Goal: Information Seeking & Learning: Understand process/instructions

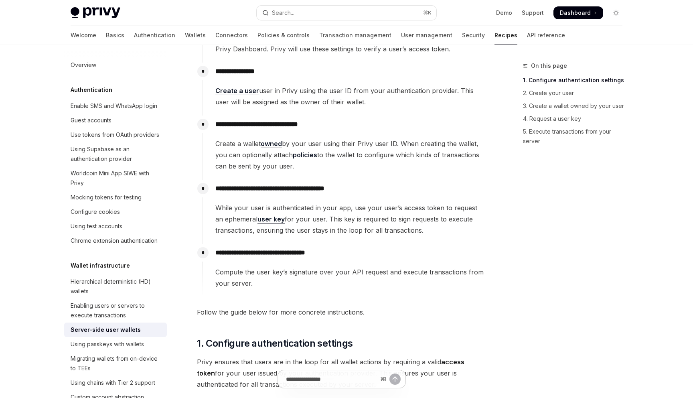
scroll to position [192, 0]
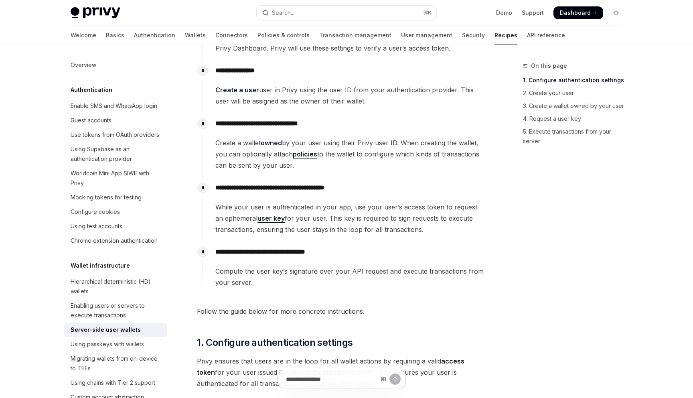
click at [266, 217] on link "user key" at bounding box center [271, 218] width 27 height 8
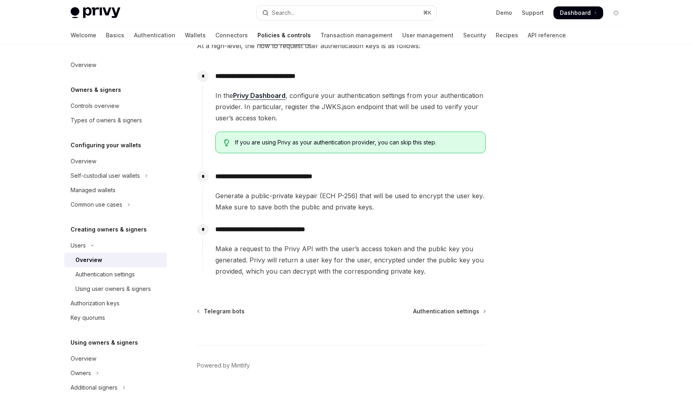
scroll to position [252, 0]
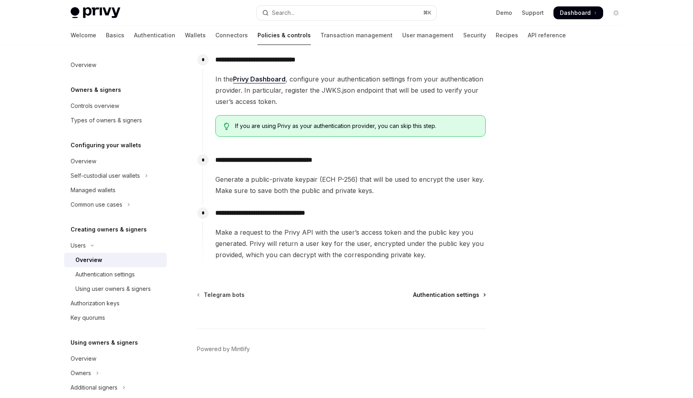
click at [427, 294] on span "Authentication settings" at bounding box center [446, 295] width 66 height 8
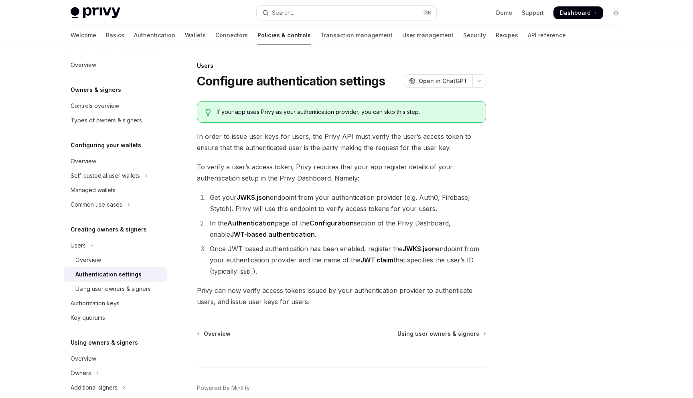
scroll to position [39, 0]
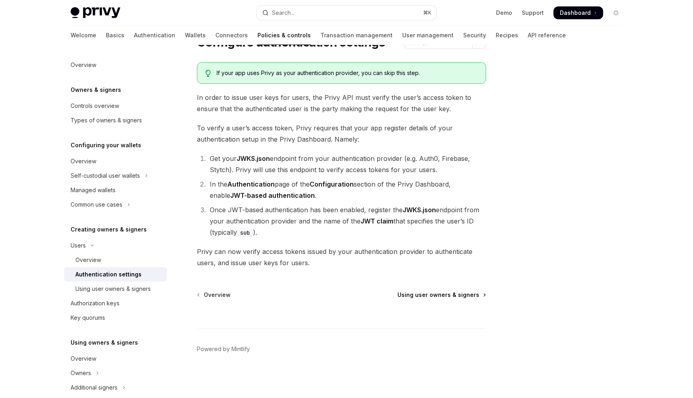
click at [419, 291] on span "Using user owners & signers" at bounding box center [439, 295] width 82 height 8
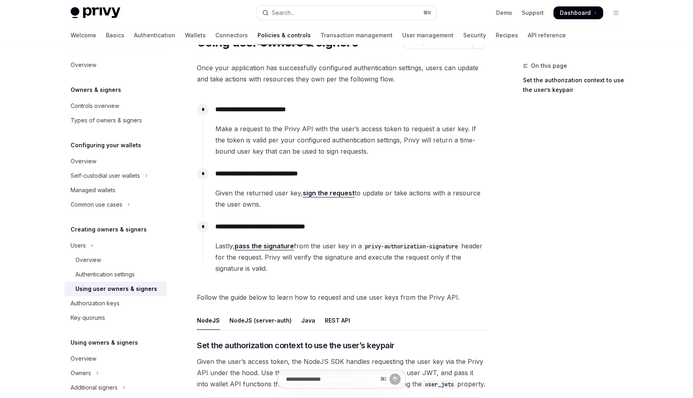
click at [419, 292] on span "Follow the guide below to learn how to request and use user keys from the Privy…" at bounding box center [341, 297] width 289 height 11
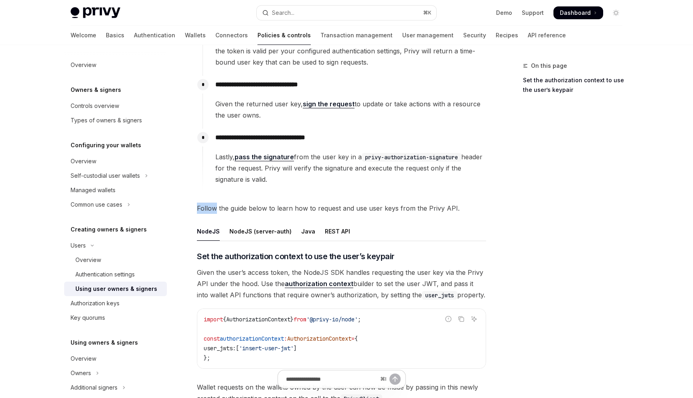
scroll to position [143, 0]
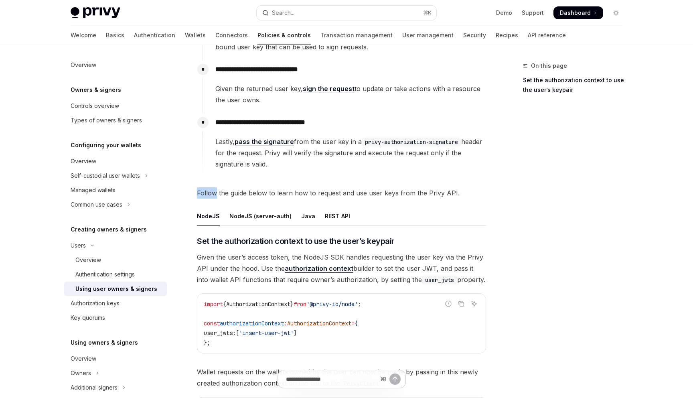
click at [518, 225] on div "On this page Set the authorization context to use the user’s keypair" at bounding box center [568, 229] width 122 height 337
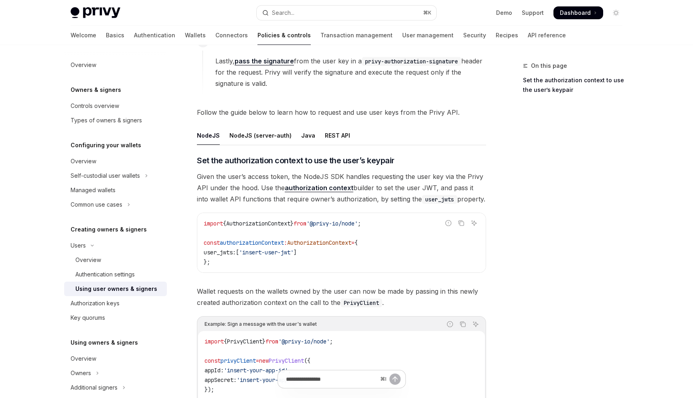
scroll to position [225, 0]
click at [332, 134] on div "REST API" at bounding box center [337, 134] width 25 height 19
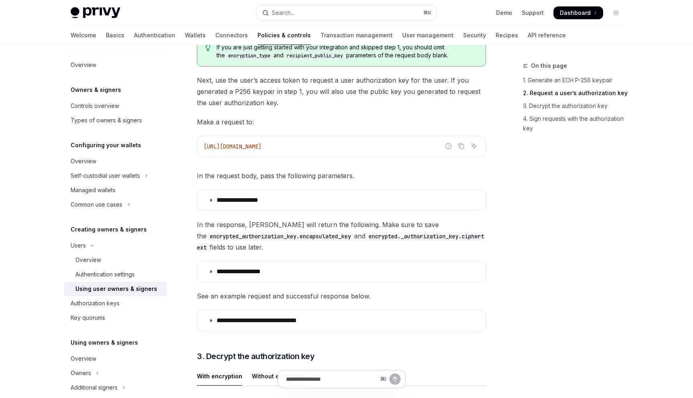
scroll to position [677, 0]
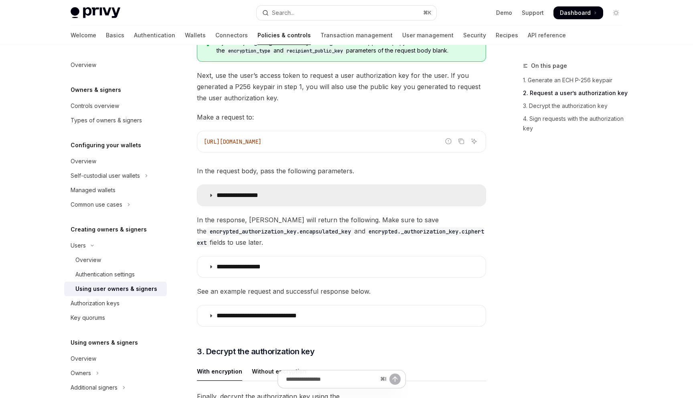
click at [276, 191] on p "**********" at bounding box center [246, 195] width 59 height 8
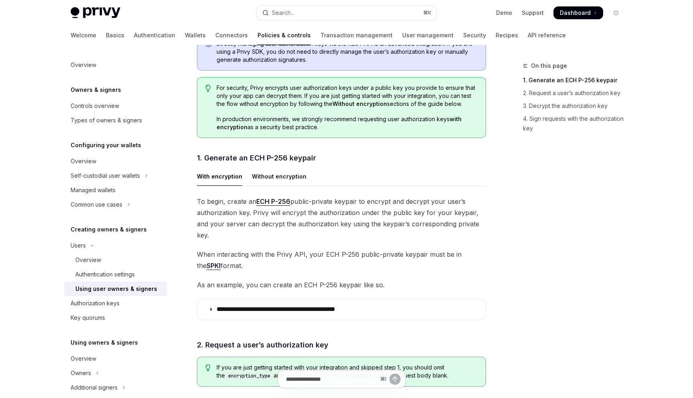
scroll to position [348, 0]
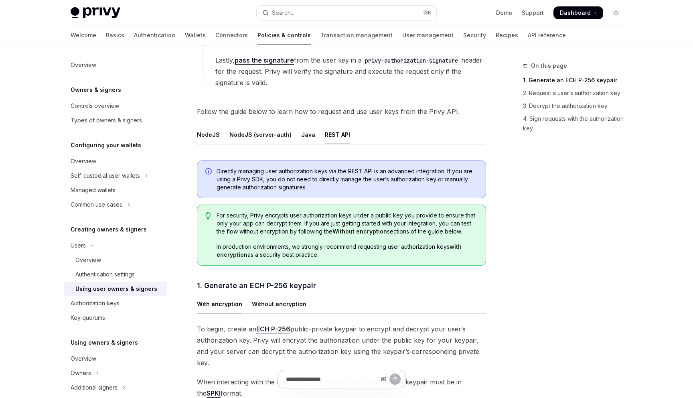
type textarea "*"
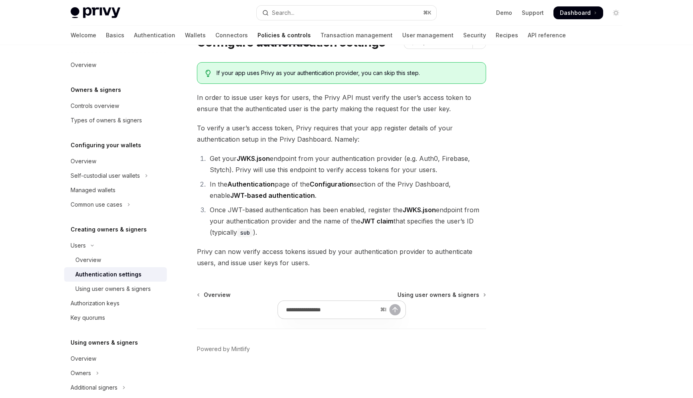
scroll to position [39, 0]
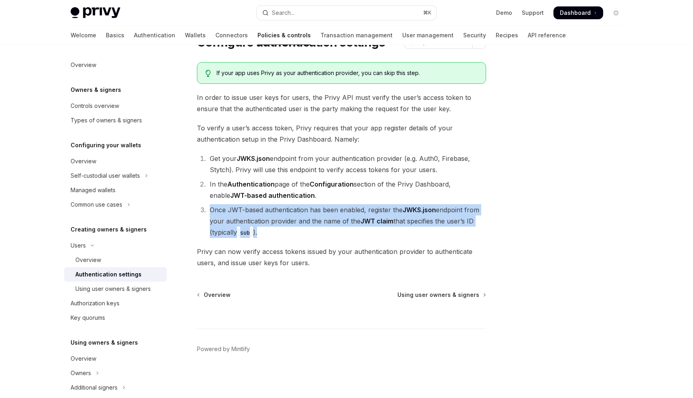
drag, startPoint x: 208, startPoint y: 208, endPoint x: 281, endPoint y: 228, distance: 75.8
click at [279, 228] on li "Once JWT-based authentication has been enabled, register the JWKS.json endpoint…" at bounding box center [346, 221] width 279 height 34
copy li "Once JWT-based authentication has been enabled, register the JWKS.json endpoint…"
click at [273, 190] on li "In the Authentication page of the Configuration section of the Privy Dashboard,…" at bounding box center [346, 190] width 279 height 22
drag, startPoint x: 209, startPoint y: 211, endPoint x: 277, endPoint y: 229, distance: 70.9
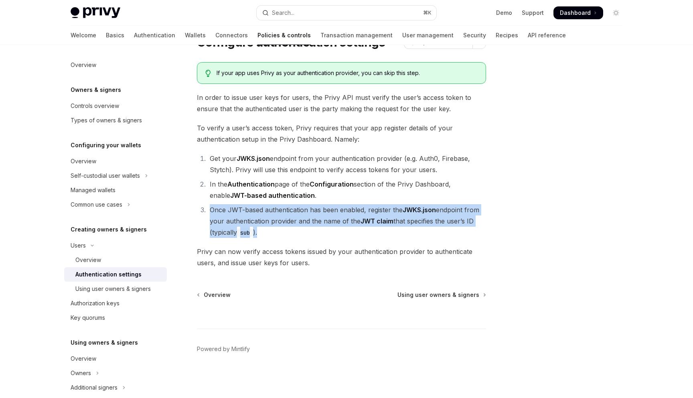
click at [277, 229] on li "Once JWT-based authentication has been enabled, register the JWKS.json endpoint…" at bounding box center [346, 221] width 279 height 34
copy li "Once JWT-based authentication has been enabled, register the JWKS.json endpoint…"
click at [520, 161] on div at bounding box center [568, 229] width 122 height 337
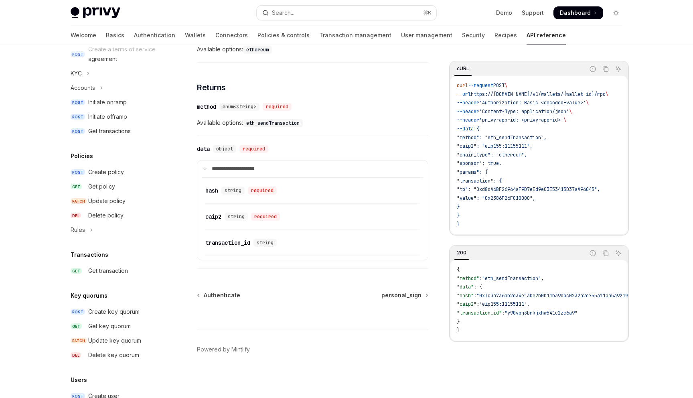
scroll to position [532, 0]
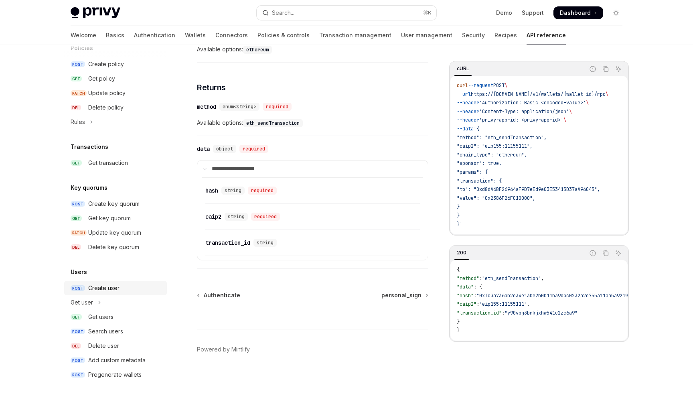
click at [104, 295] on link "POST Create user" at bounding box center [115, 288] width 103 height 14
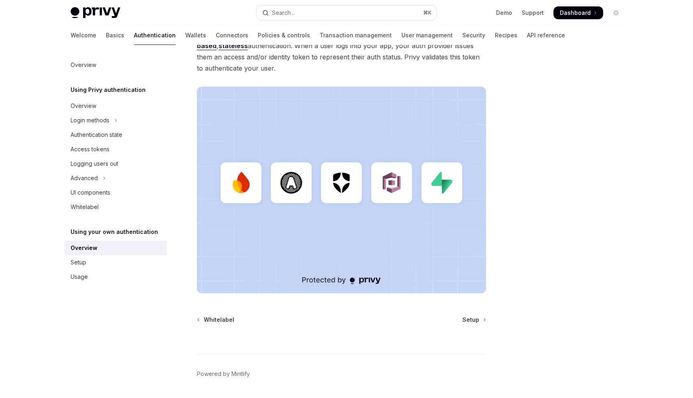
scroll to position [160, 0]
click at [471, 324] on div "⌘ I" at bounding box center [341, 338] width 289 height 30
click at [475, 319] on span "Setup" at bounding box center [471, 319] width 17 height 8
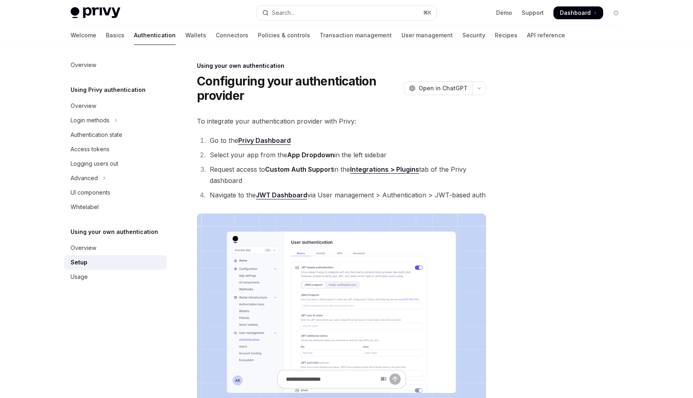
type textarea "*"
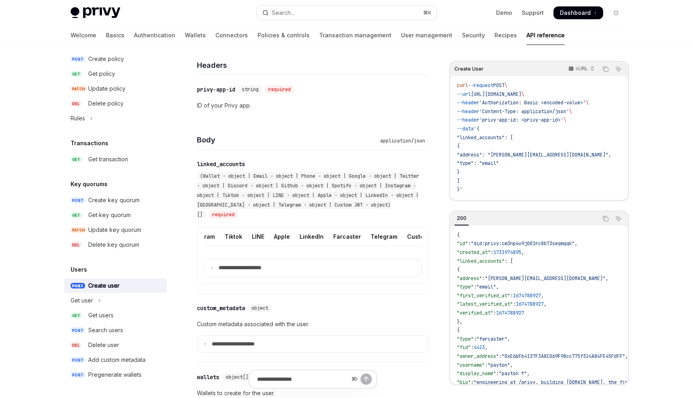
scroll to position [0, 254]
click at [401, 235] on div "Custom JWT" at bounding box center [418, 236] width 37 height 19
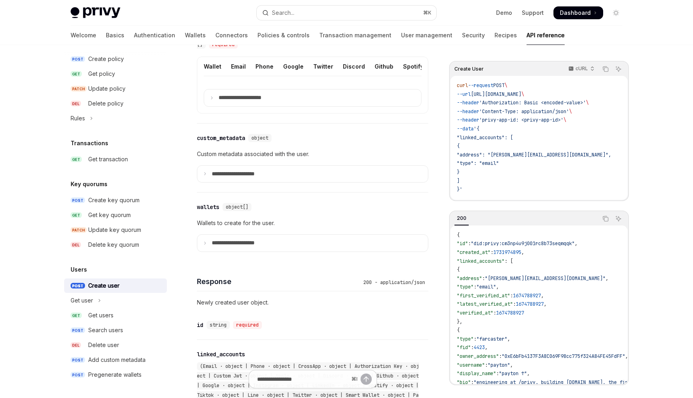
scroll to position [370, 0]
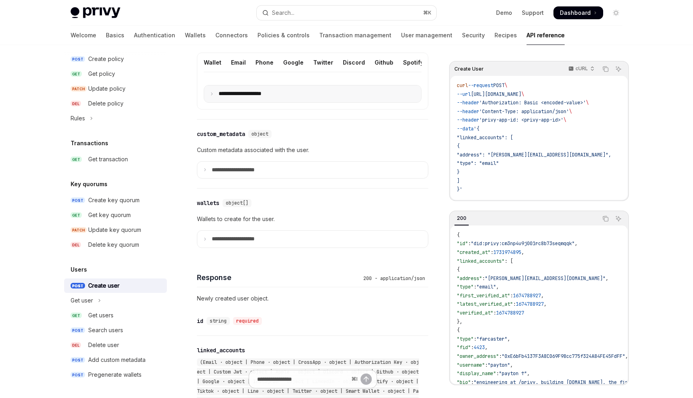
click at [305, 90] on summary "**********" at bounding box center [312, 93] width 217 height 17
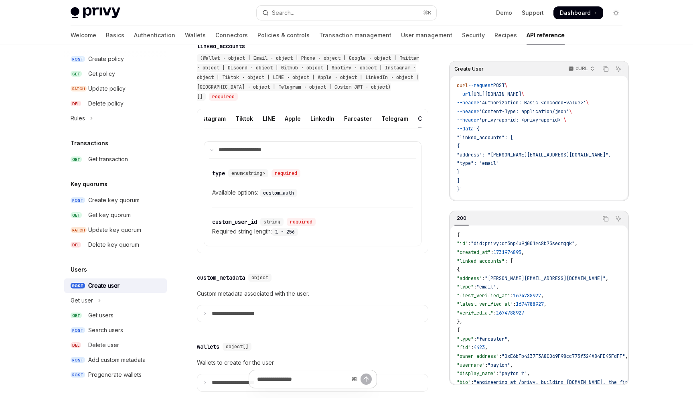
scroll to position [0, 254]
click at [400, 114] on div "Custom JWT" at bounding box center [418, 118] width 37 height 19
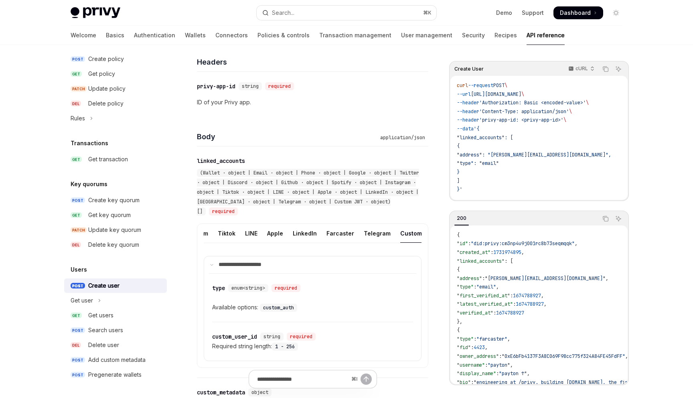
scroll to position [191, 0]
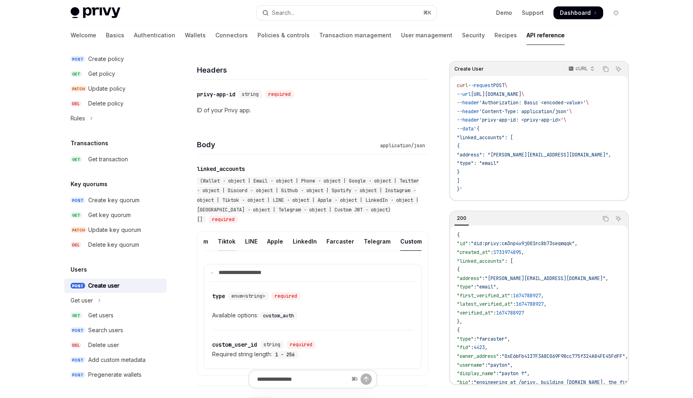
click at [218, 244] on div "Tiktok" at bounding box center [227, 241] width 18 height 19
click at [404, 242] on div "Custom JWT" at bounding box center [418, 241] width 37 height 19
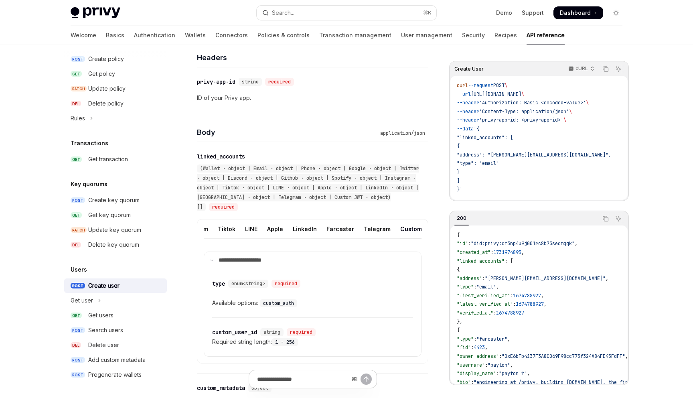
scroll to position [210, 0]
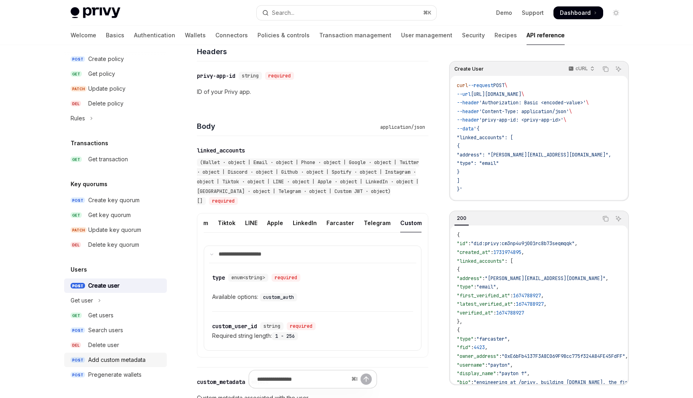
click at [114, 354] on link "POST Add custom metadata" at bounding box center [115, 360] width 103 height 14
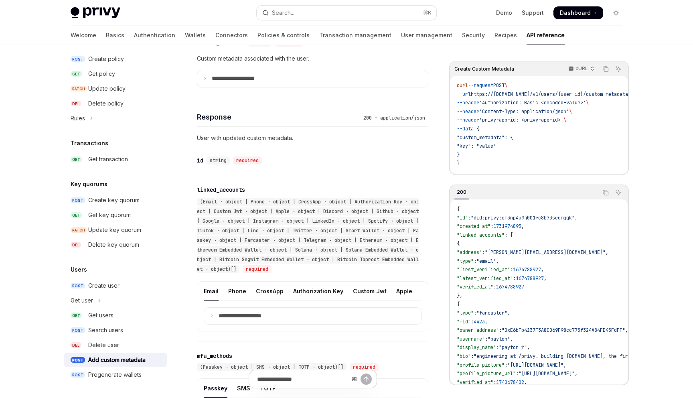
scroll to position [395, 0]
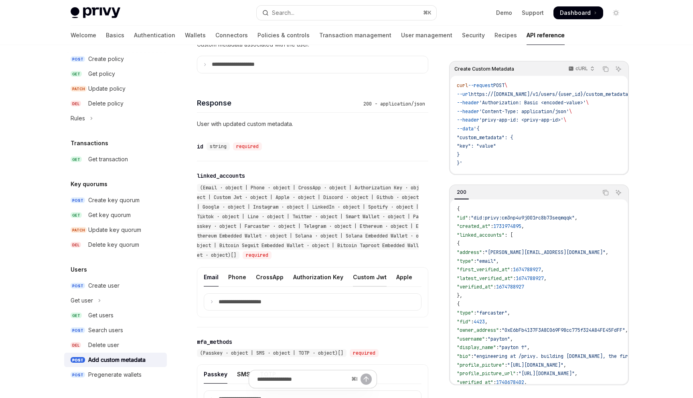
click at [353, 279] on div "Custom Jwt" at bounding box center [370, 277] width 34 height 19
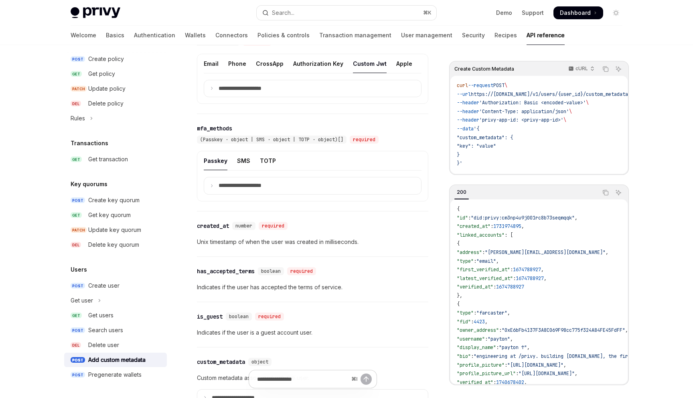
scroll to position [609, 0]
click at [322, 81] on summary "**********" at bounding box center [312, 87] width 217 height 17
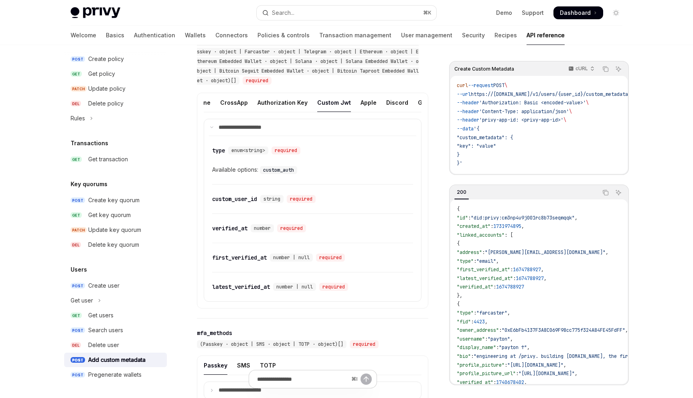
scroll to position [0, 0]
click at [364, 101] on div "Custom Jwt" at bounding box center [370, 102] width 34 height 19
click at [124, 291] on link "POST Create user" at bounding box center [115, 285] width 103 height 14
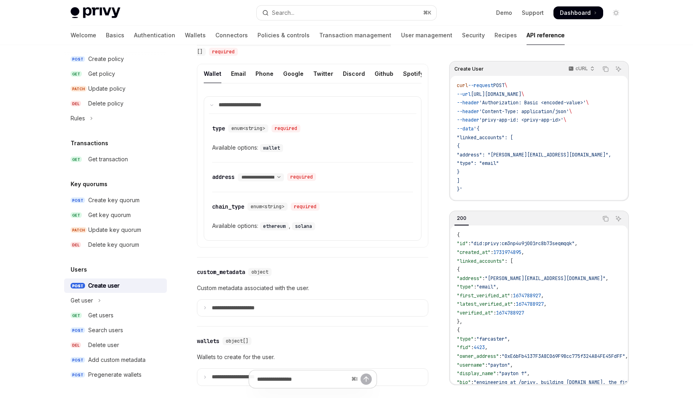
scroll to position [360, 0]
click at [256, 305] on p "**********" at bounding box center [240, 306] width 56 height 7
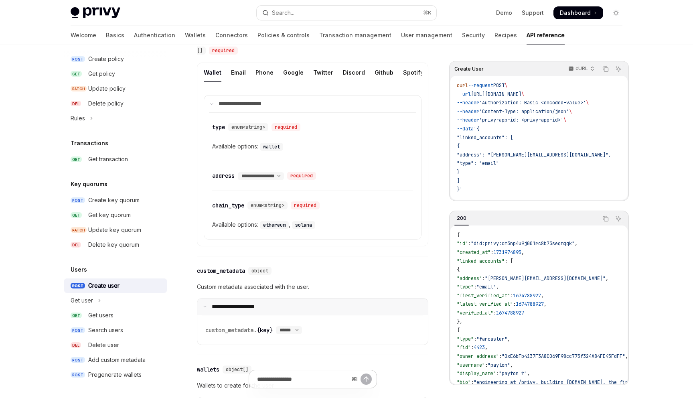
click at [218, 303] on p "**********" at bounding box center [238, 306] width 53 height 7
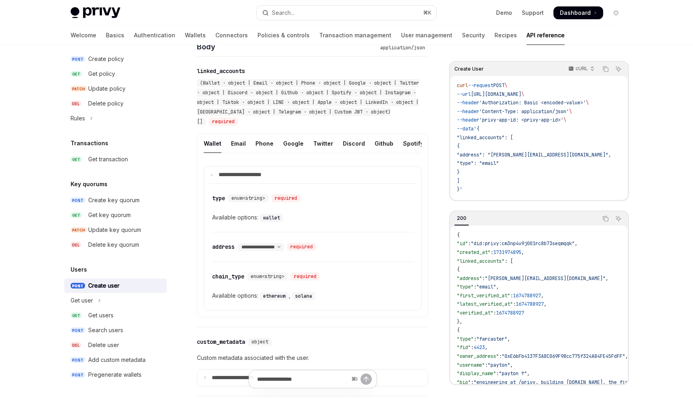
scroll to position [0, 254]
click at [406, 139] on div "Custom JWT" at bounding box center [418, 143] width 37 height 19
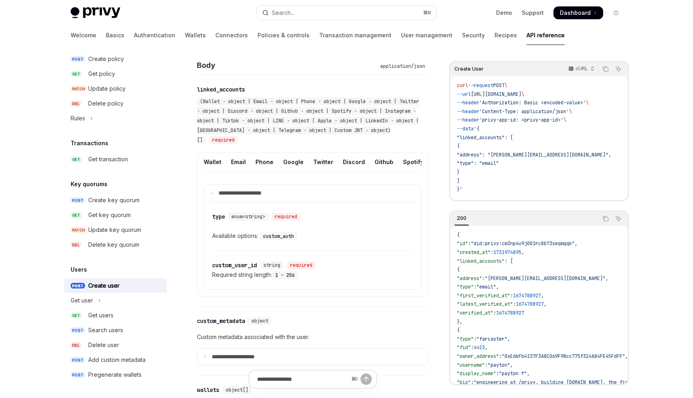
scroll to position [270, 0]
click at [132, 363] on div "Add custom metadata" at bounding box center [116, 360] width 57 height 10
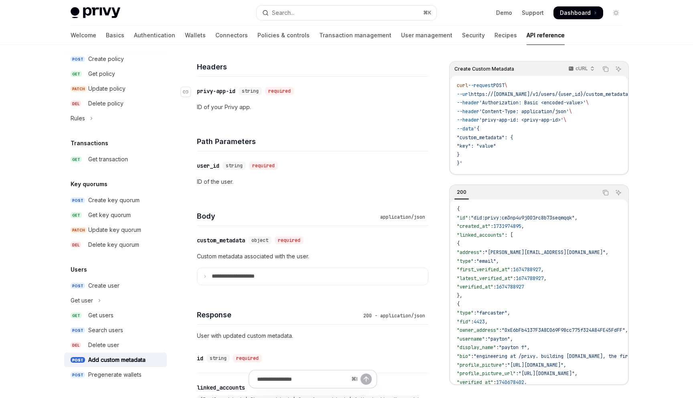
scroll to position [186, 0]
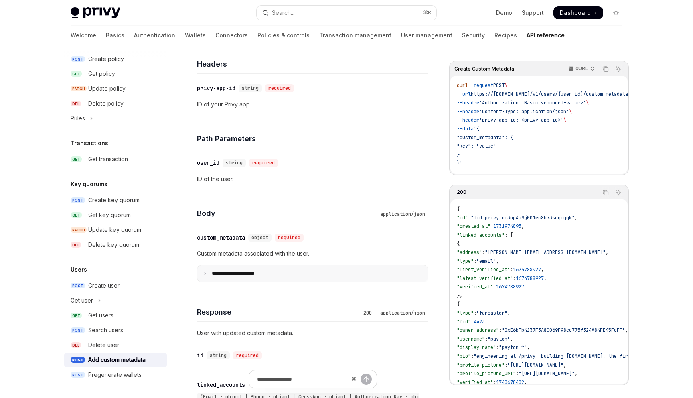
click at [292, 276] on summary "**********" at bounding box center [312, 273] width 231 height 17
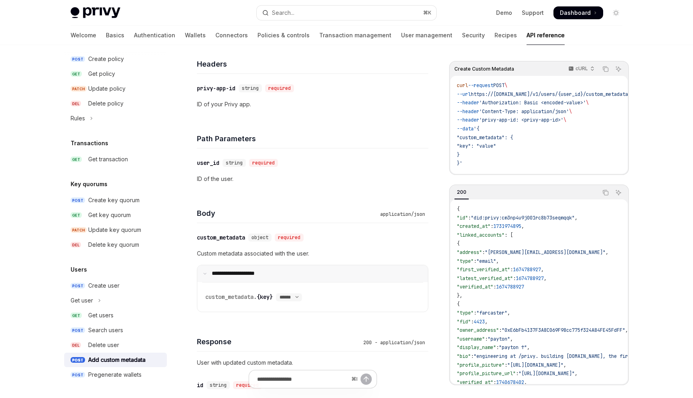
click at [296, 269] on summary "**********" at bounding box center [312, 273] width 231 height 17
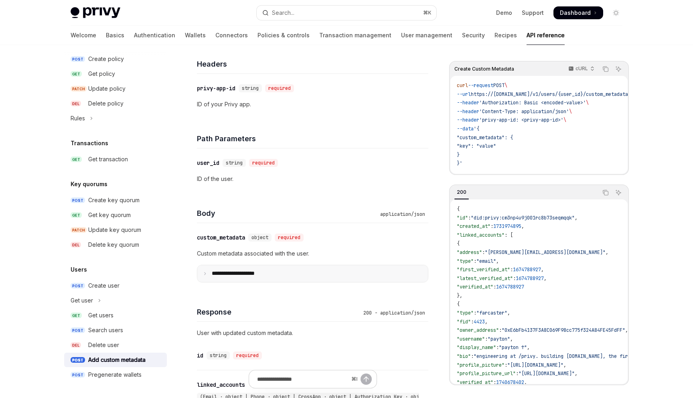
click at [296, 269] on summary "**********" at bounding box center [312, 273] width 231 height 17
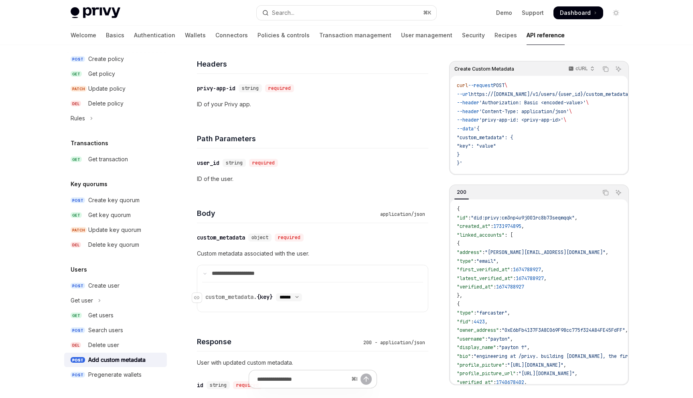
click at [290, 299] on select "****** ****** *******" at bounding box center [289, 297] width 26 height 6
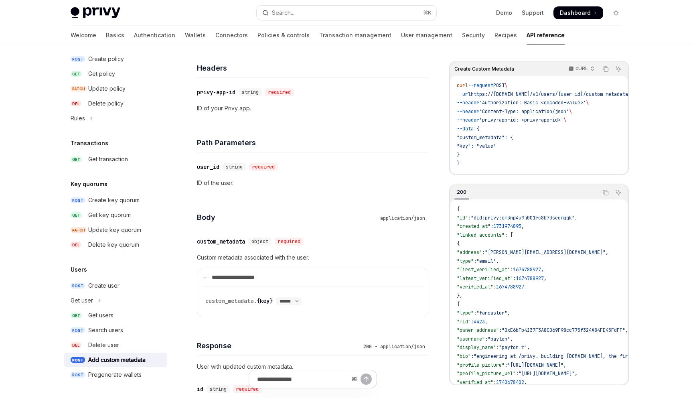
scroll to position [171, 0]
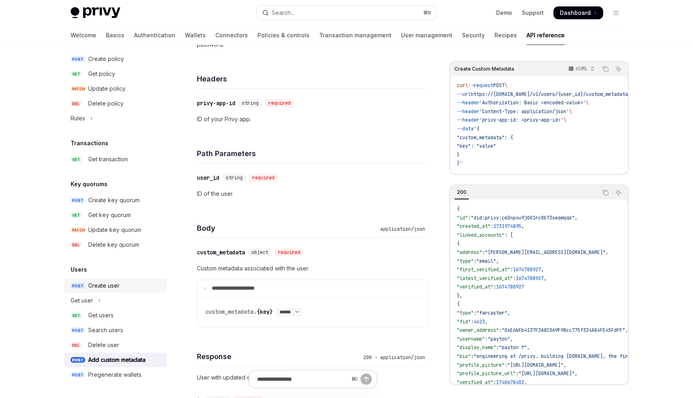
click at [136, 291] on link "POST Create user" at bounding box center [115, 285] width 103 height 14
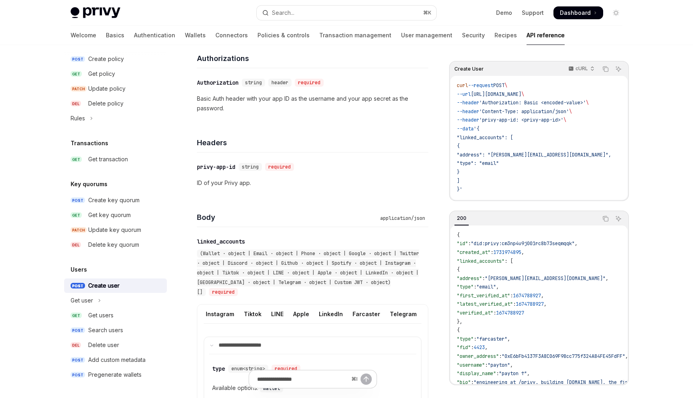
scroll to position [0, 254]
click at [402, 311] on div "Custom JWT" at bounding box center [418, 313] width 37 height 19
type textarea "*"
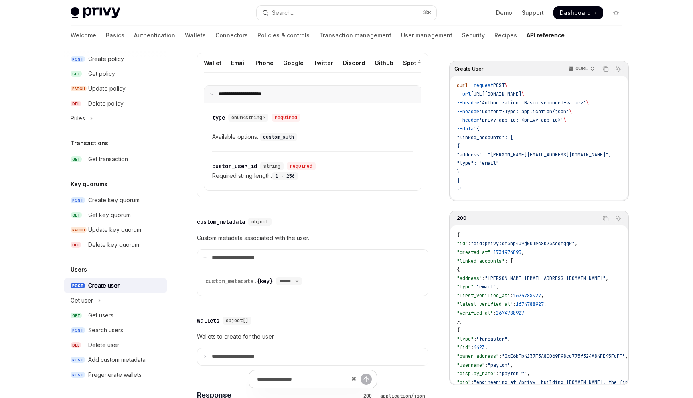
scroll to position [370, 0]
